Goal: Navigation & Orientation: Find specific page/section

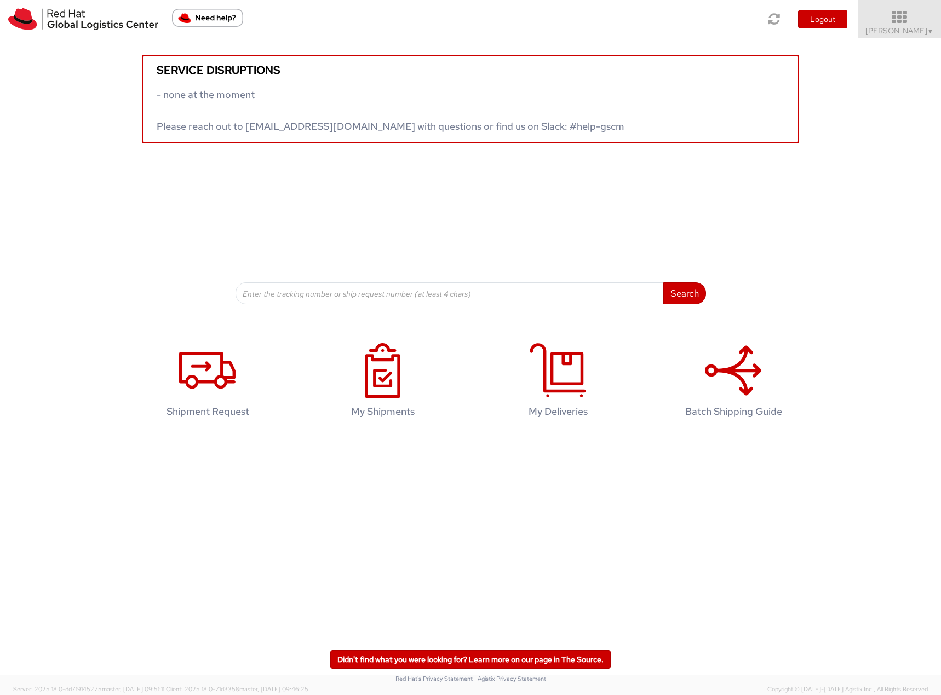
click at [901, 27] on span "Filip Lizuch ▼" at bounding box center [899, 31] width 68 height 10
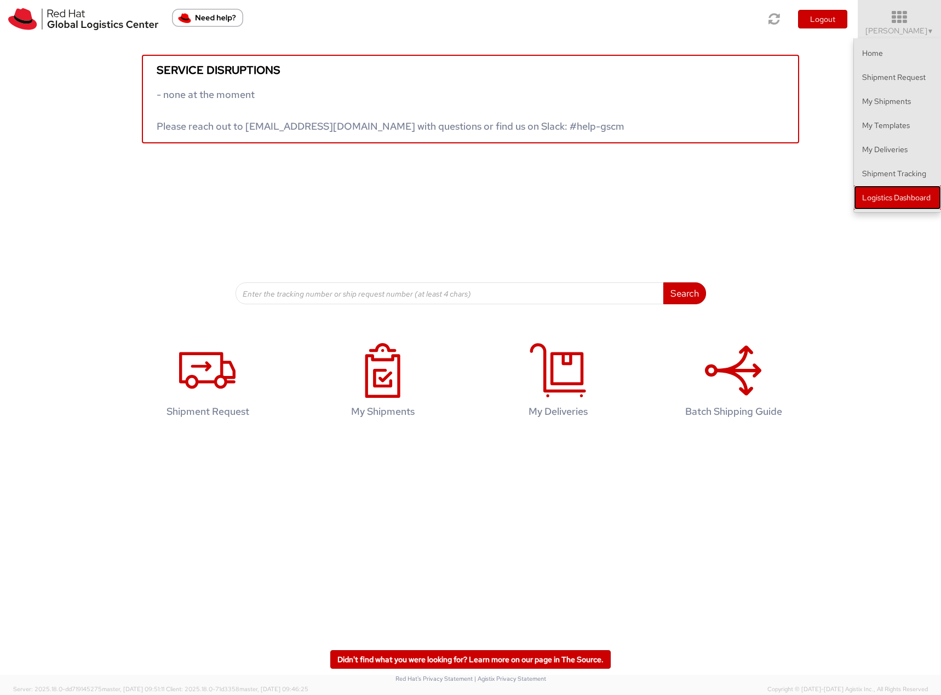
click at [901, 203] on link "Logistics Dashboard" at bounding box center [896, 198] width 87 height 24
